Goal: Task Accomplishment & Management: Manage account settings

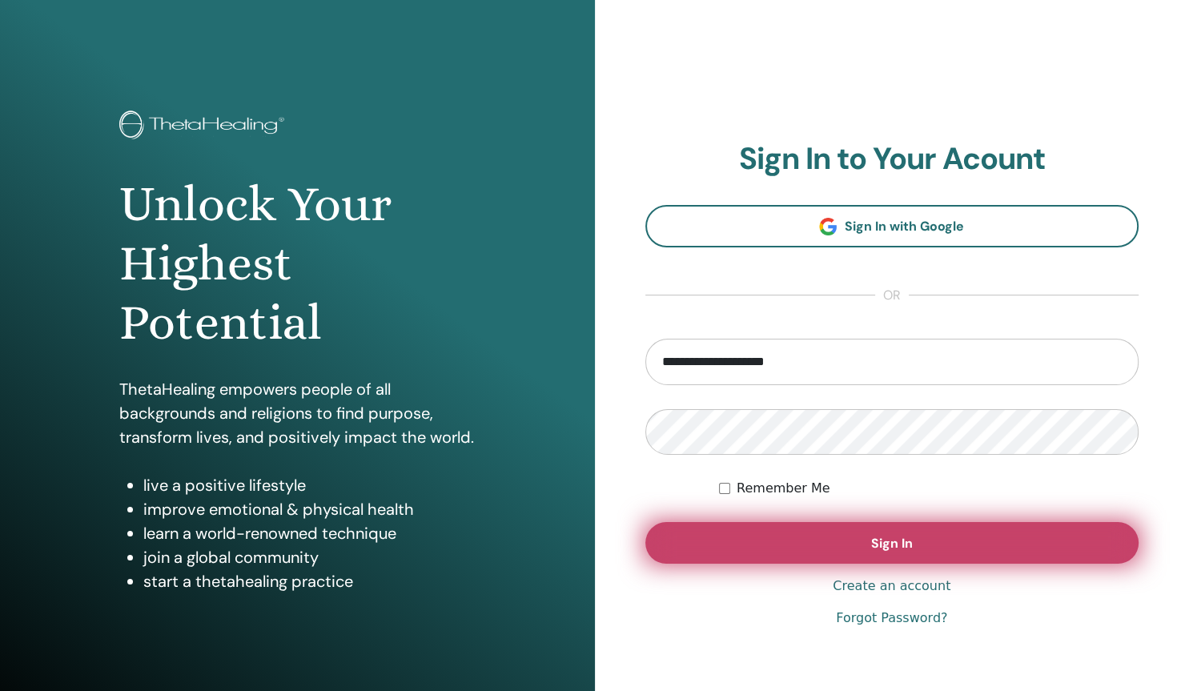
type input "**********"
click at [885, 554] on button "Sign In" at bounding box center [892, 543] width 494 height 42
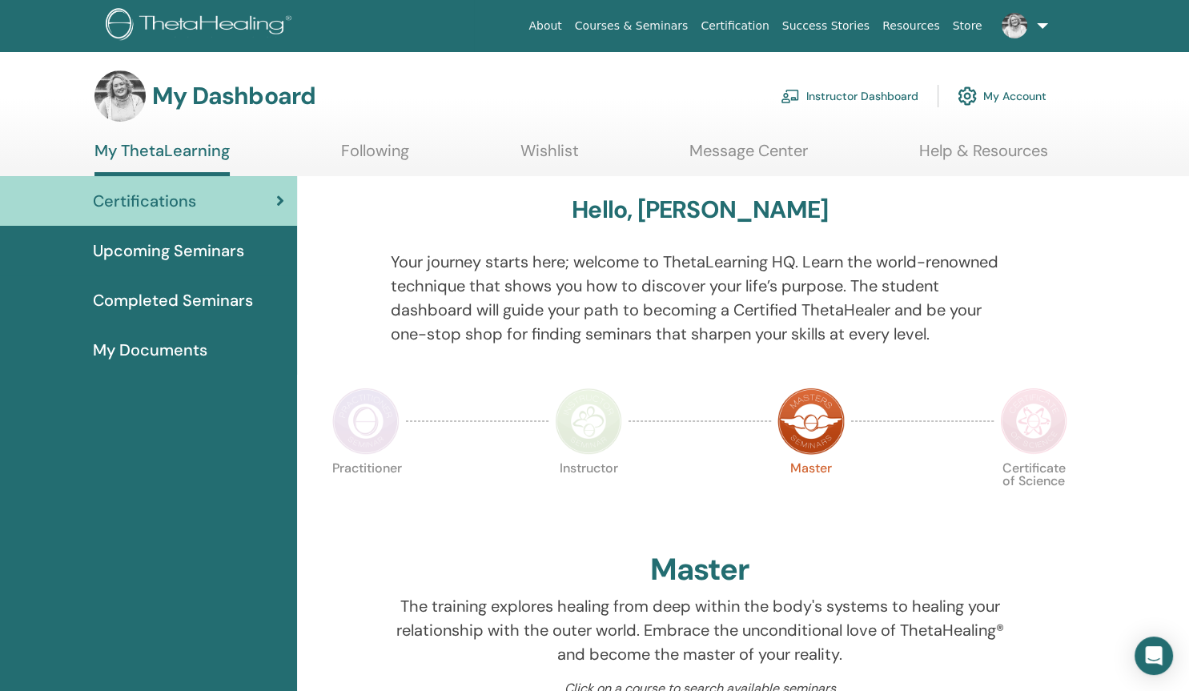
click at [829, 90] on link "Instructor Dashboard" at bounding box center [850, 95] width 138 height 35
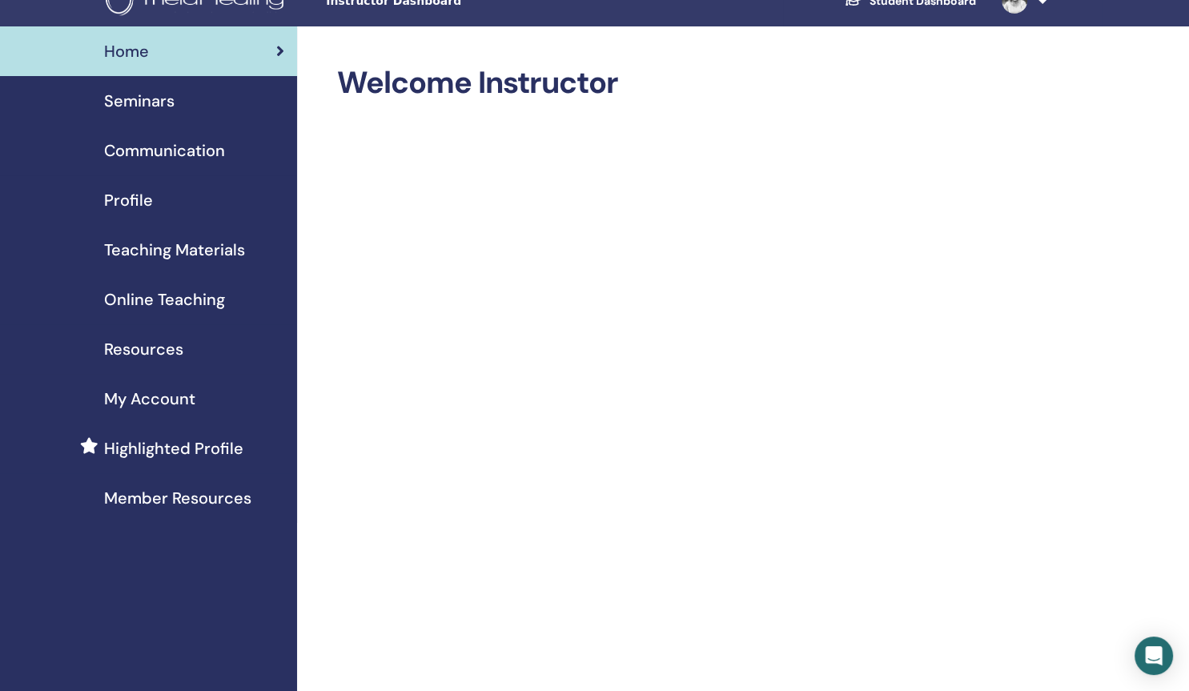
scroll to position [17, 0]
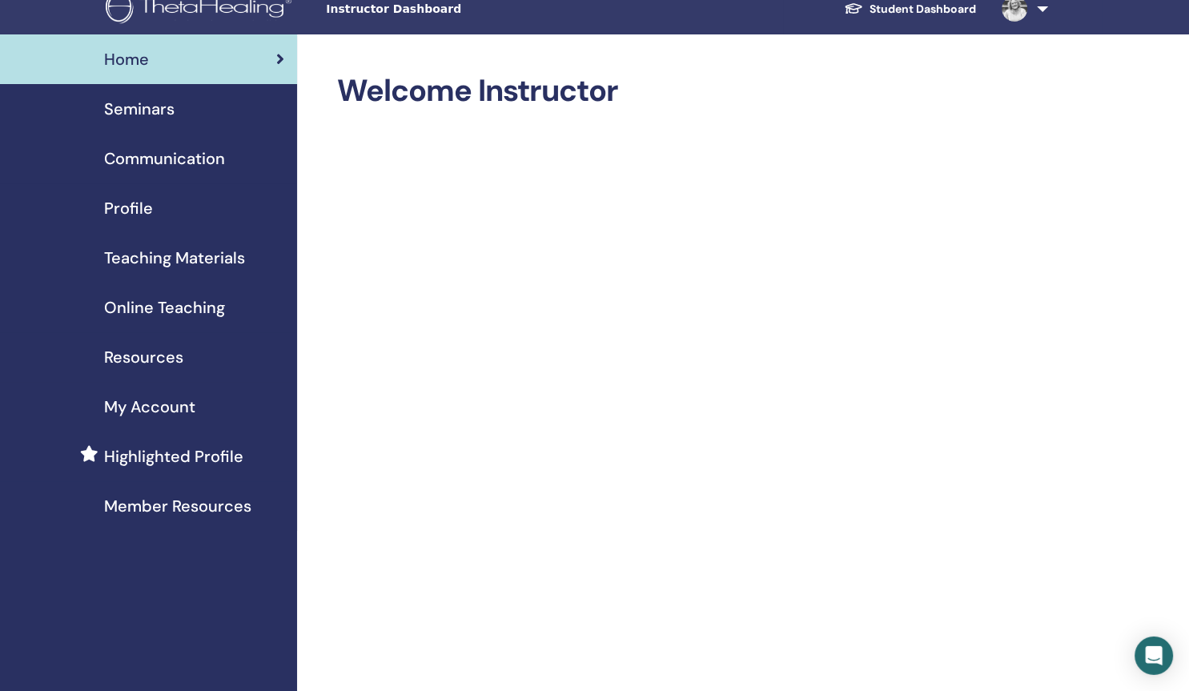
click at [152, 98] on span "Seminars" at bounding box center [139, 109] width 70 height 24
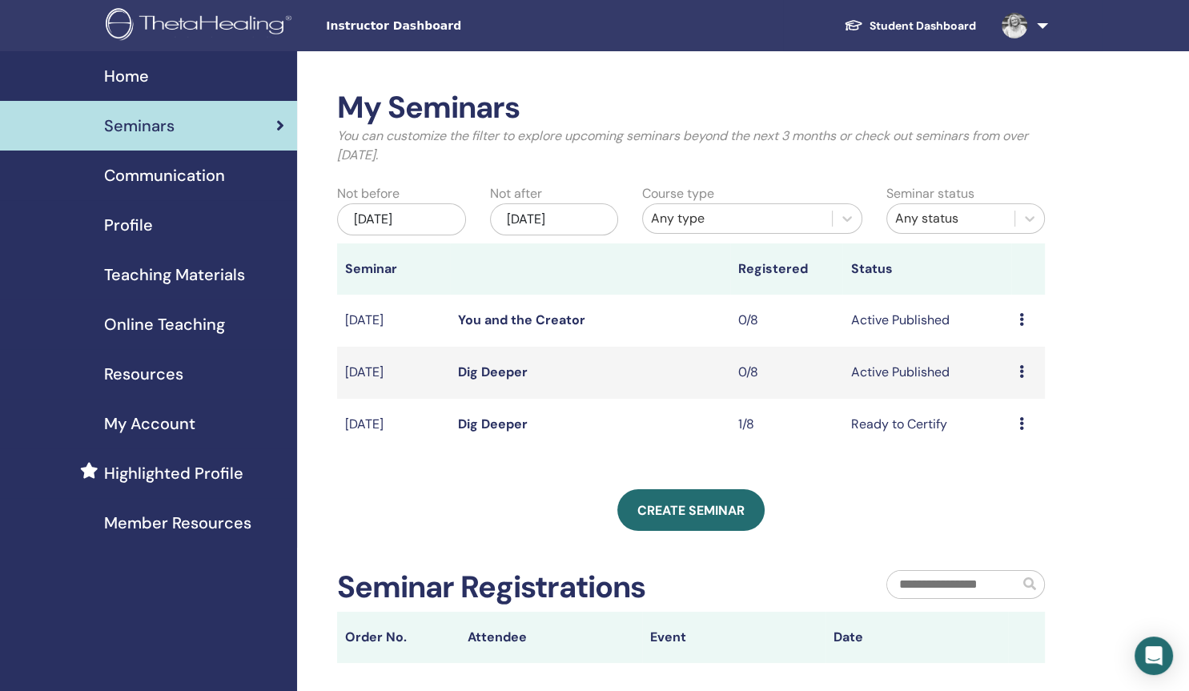
click at [1021, 373] on icon at bounding box center [1021, 371] width 5 height 13
click at [994, 460] on p "Cancel" at bounding box center [1012, 458] width 61 height 19
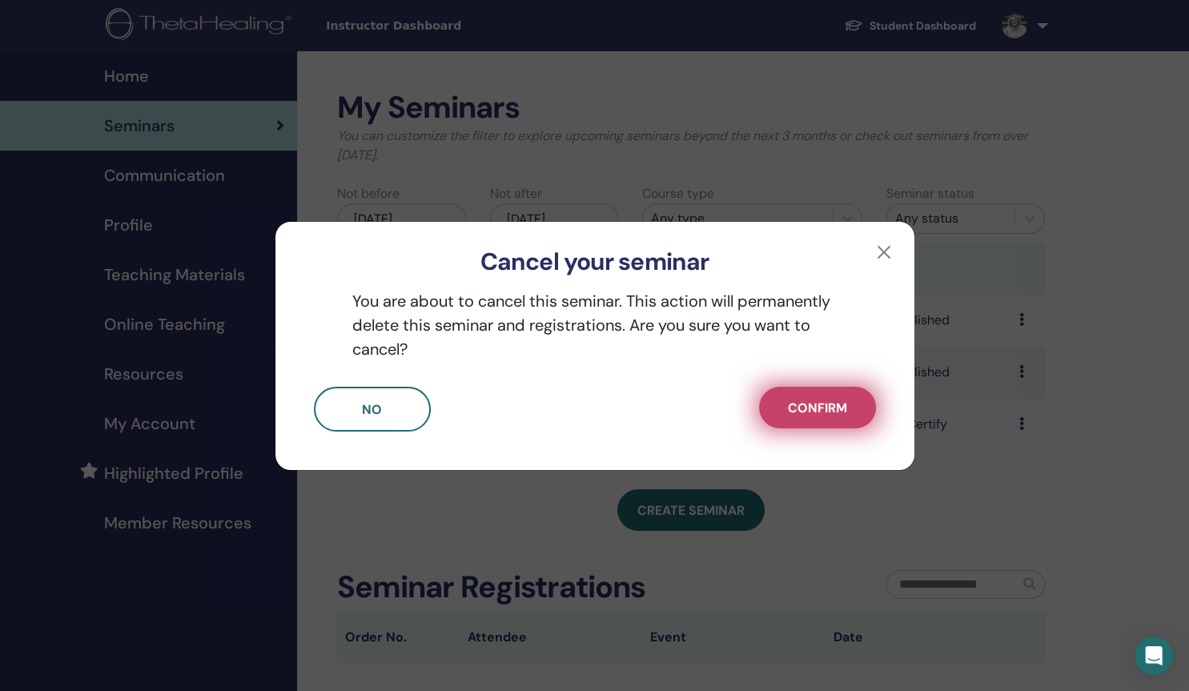
click at [799, 404] on span "Confirm" at bounding box center [817, 407] width 59 height 17
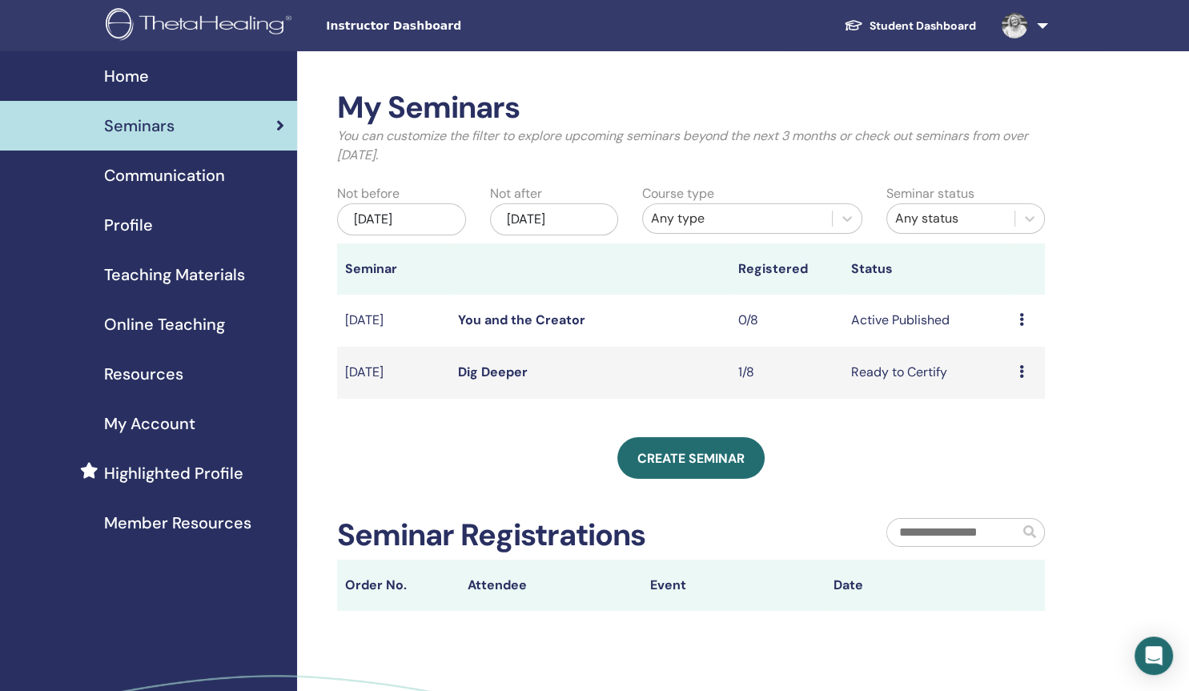
click at [130, 319] on span "Online Teaching" at bounding box center [164, 324] width 121 height 24
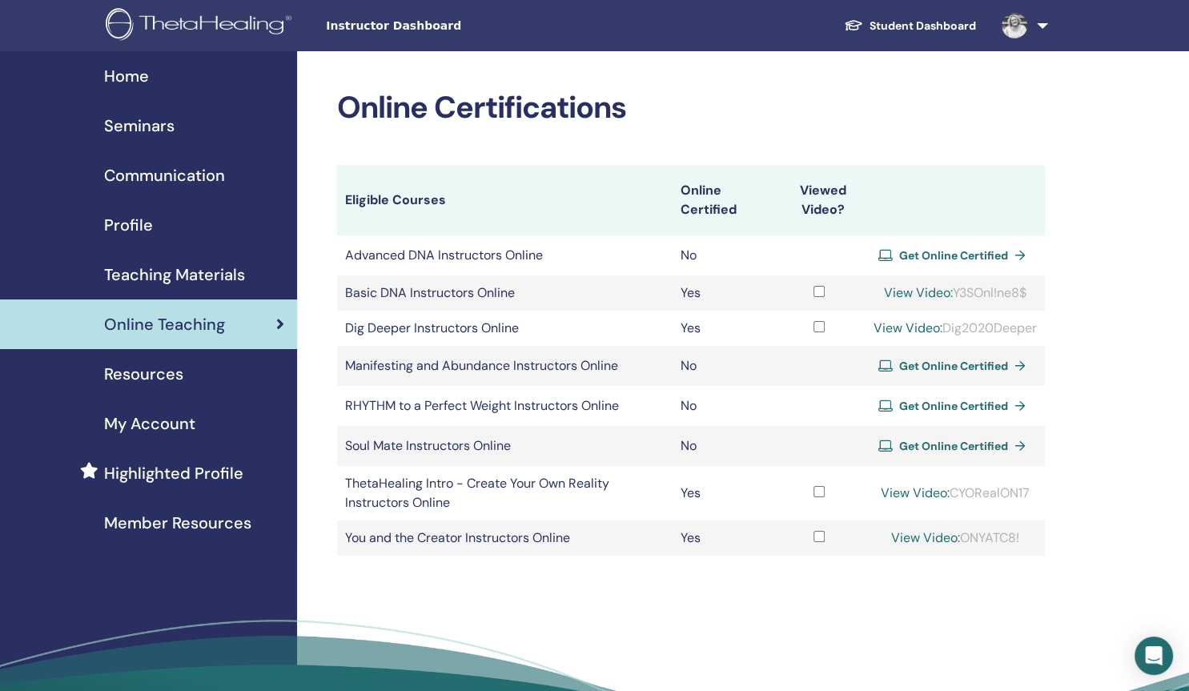
click at [178, 370] on span "Resources" at bounding box center [143, 374] width 79 height 24
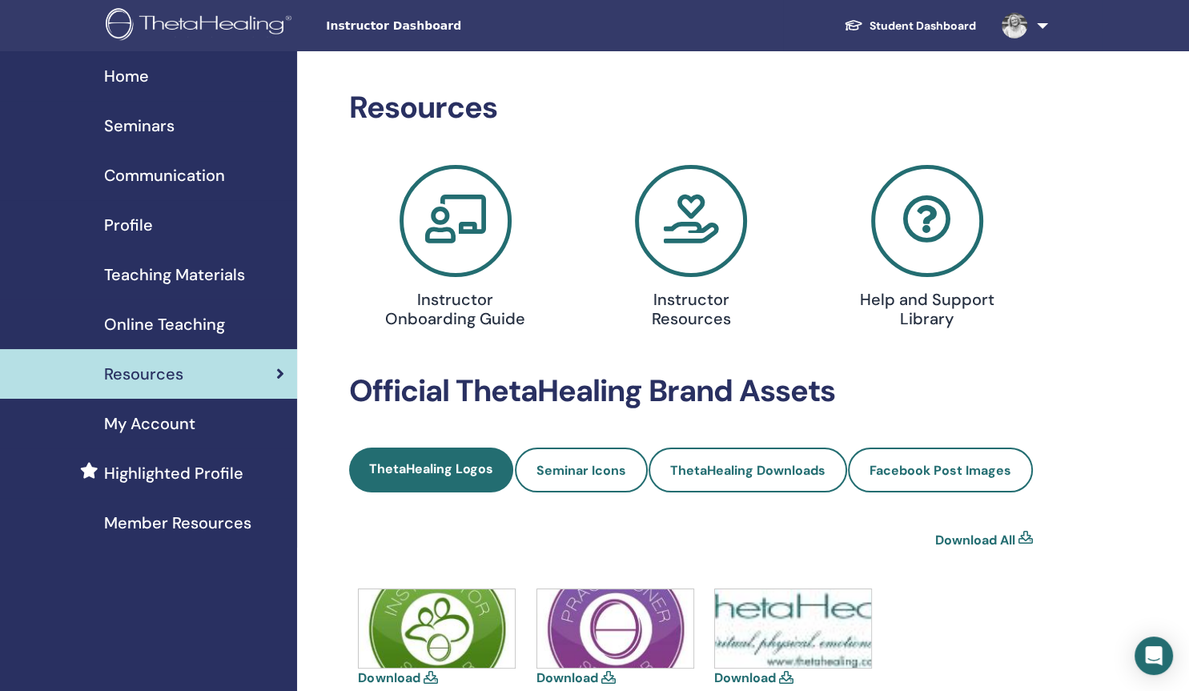
click at [714, 235] on icon at bounding box center [691, 221] width 112 height 112
click at [165, 270] on span "Teaching Materials" at bounding box center [174, 275] width 141 height 24
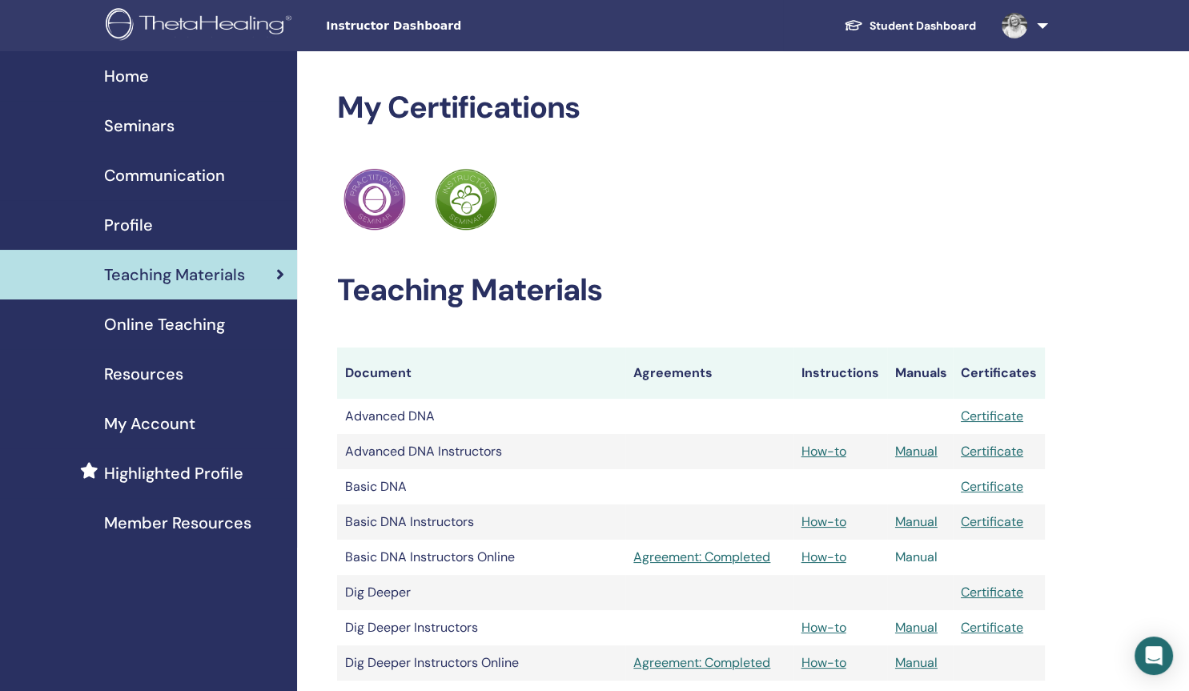
click at [898, 562] on link "Manual" at bounding box center [916, 556] width 42 height 17
